Goal: Check status: Check status

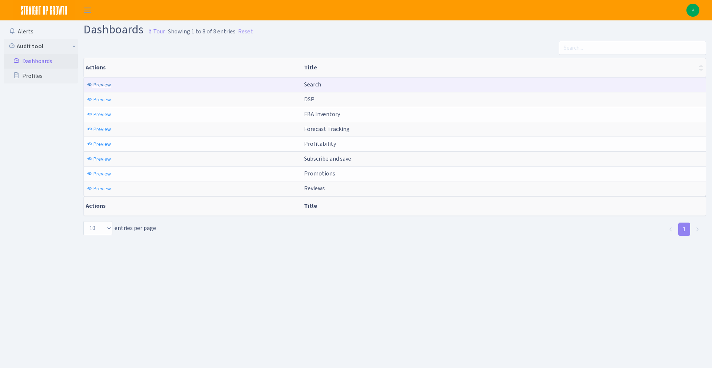
click at [109, 84] on span "Preview" at bounding box center [101, 84] width 17 height 7
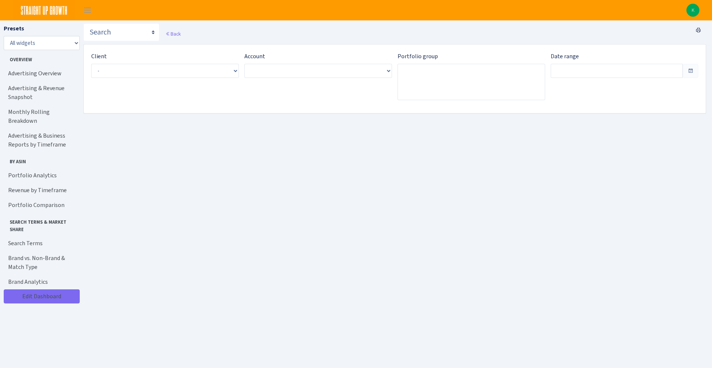
type input "Aug 2, 2025 - Aug 31, 2025"
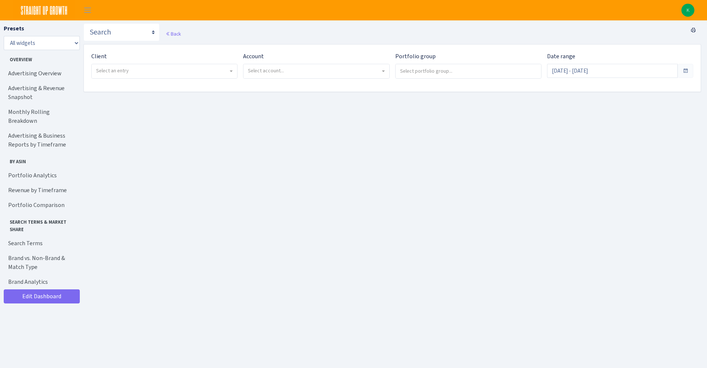
click at [188, 73] on span "Select an entry" at bounding box center [162, 70] width 132 height 7
select select "409"
select select
click at [335, 72] on span "Select account..." at bounding box center [314, 70] width 132 height 7
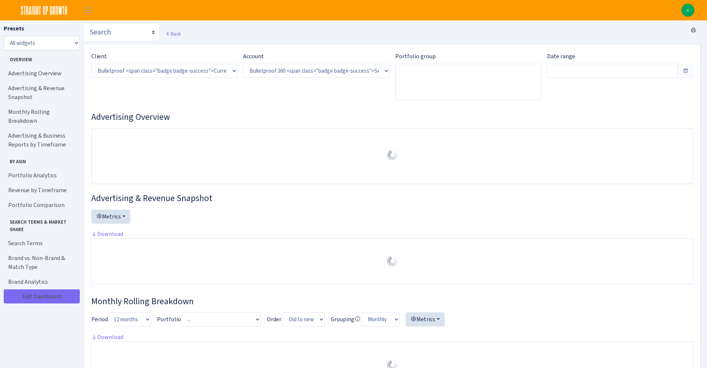
select select "3235730245795869"
type input "Aug 5, 2025 - Sep 3, 2025"
type input "Jul 6, 2025 - Aug 4, 2025"
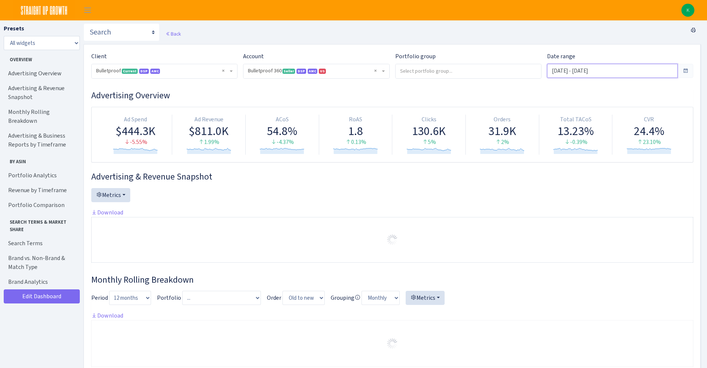
click at [586, 74] on input "Aug 5, 2025 - Sep 3, 2025" at bounding box center [612, 71] width 131 height 14
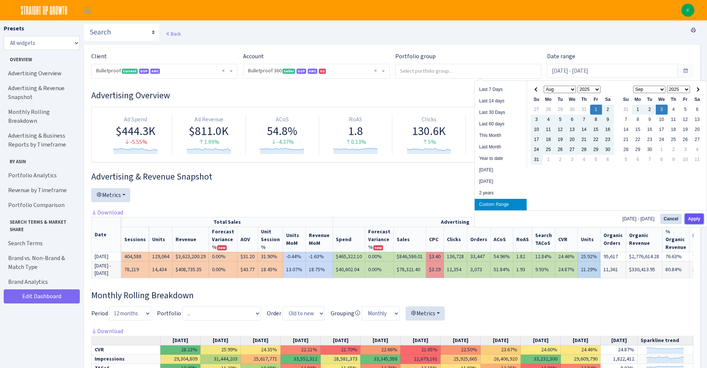
click at [696, 214] on button "Apply" at bounding box center [693, 219] width 19 height 10
type input "[DATE] - [DATE]"
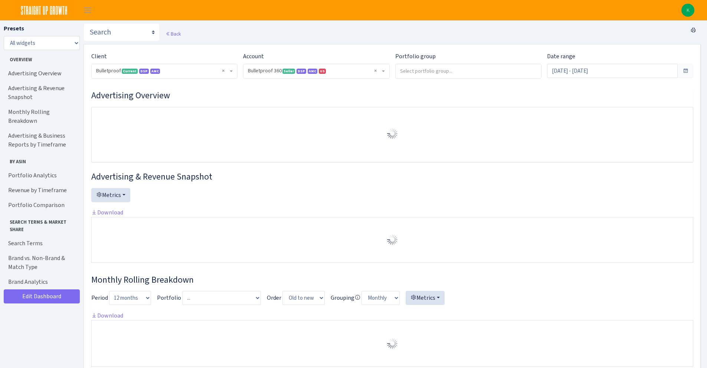
select select "3235730245795869"
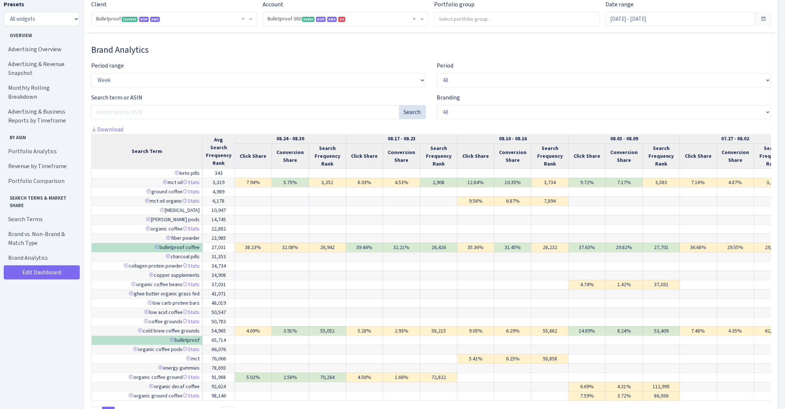
scroll to position [3282, 0]
click at [470, 86] on select "All Recent" at bounding box center [604, 79] width 335 height 14
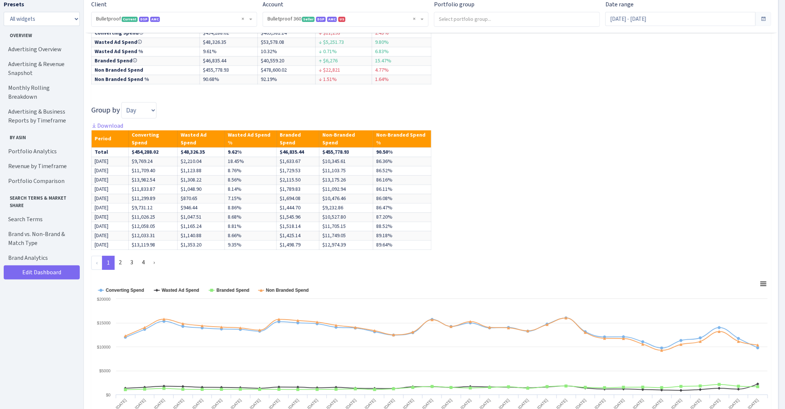
select select "recent"
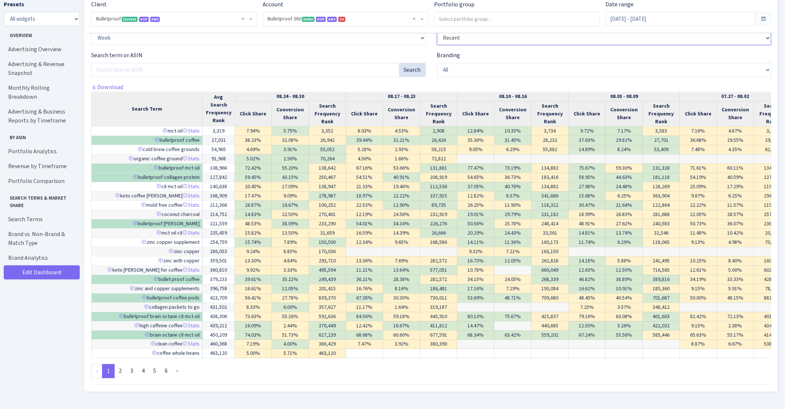
scroll to position [4145, 0]
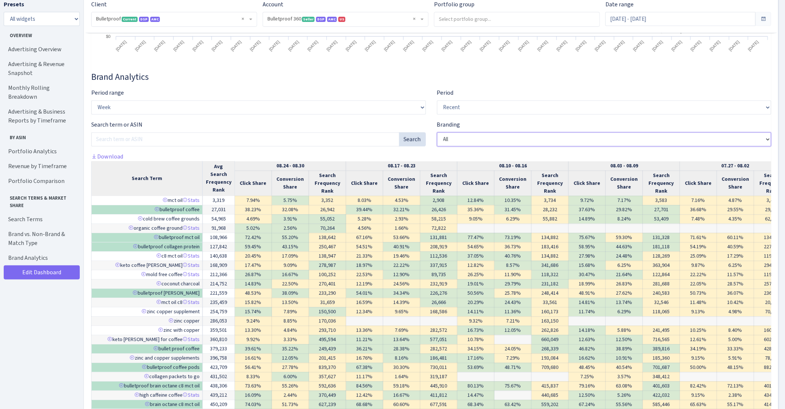
click at [484, 146] on select "All Non branded Branded" at bounding box center [604, 139] width 335 height 14
select select "non branded"
click at [437, 144] on select "All Non branded Branded" at bounding box center [604, 139] width 335 height 14
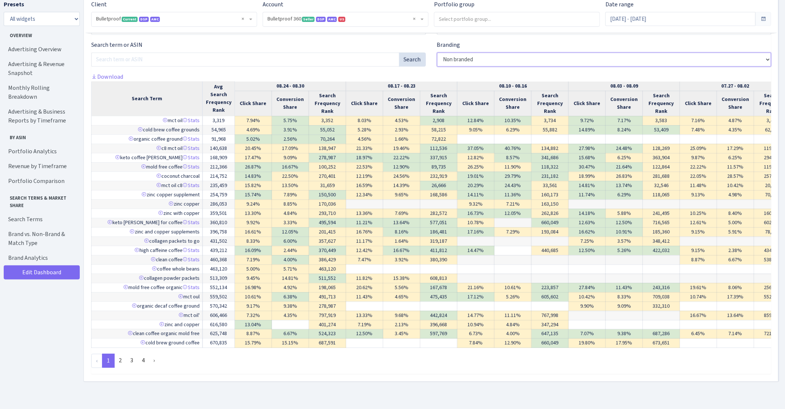
scroll to position [4233, 0]
click at [123, 365] on link "2" at bounding box center [120, 359] width 12 height 13
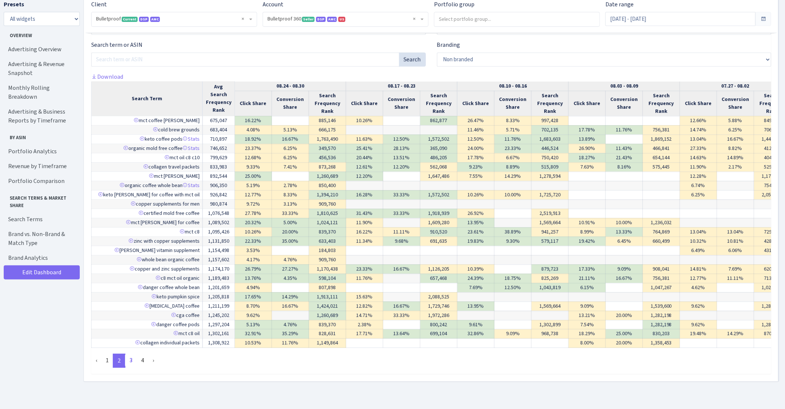
click at [134, 366] on link "3" at bounding box center [131, 359] width 12 height 13
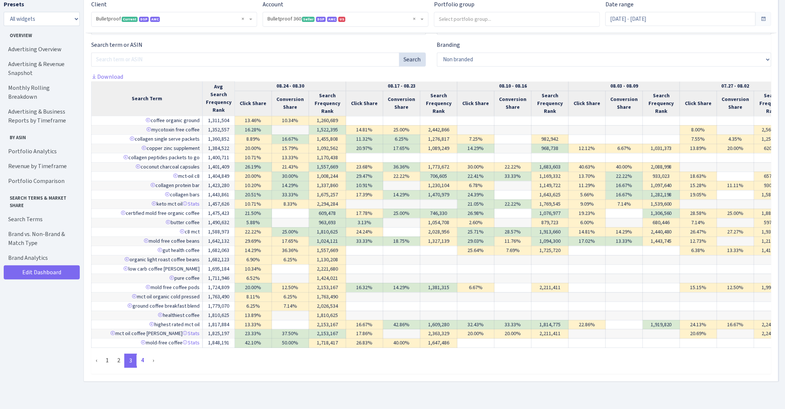
click at [144, 365] on link "4" at bounding box center [143, 359] width 12 height 13
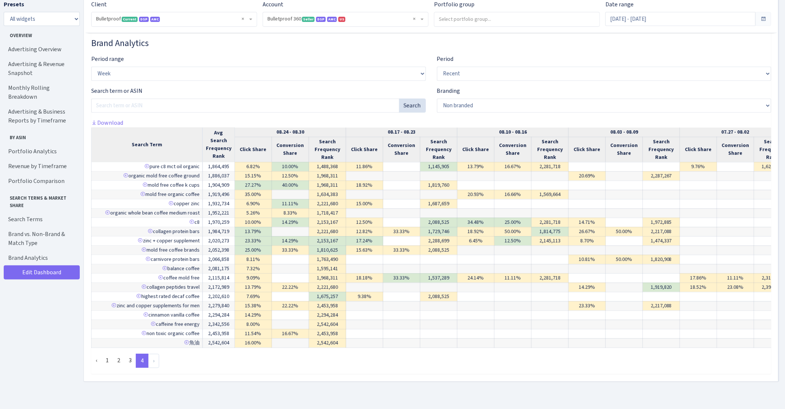
scroll to position [4198, 0]
click at [131, 355] on link "3" at bounding box center [130, 359] width 12 height 13
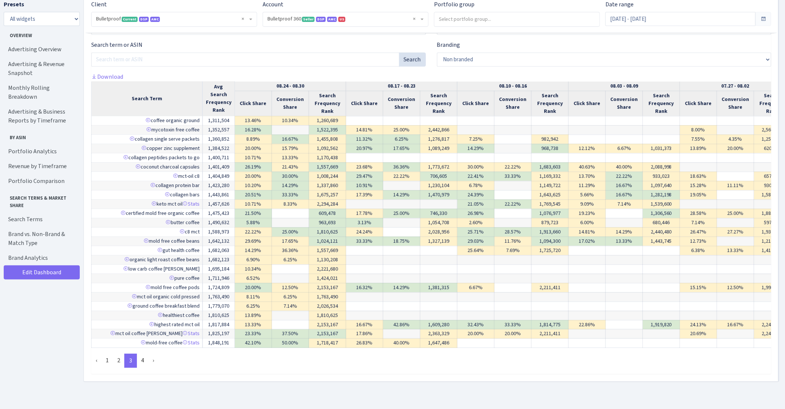
scroll to position [4245, 0]
click at [105, 353] on link "1" at bounding box center [107, 359] width 12 height 13
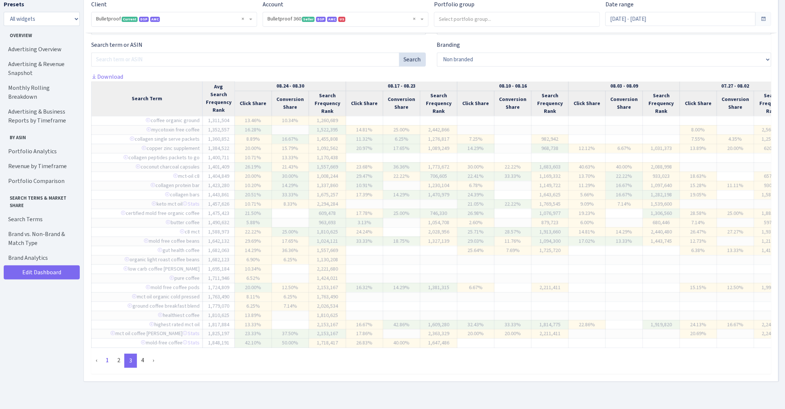
click at [105, 353] on link "1" at bounding box center [107, 359] width 12 height 13
